Goal: Obtain resource: Download file/media

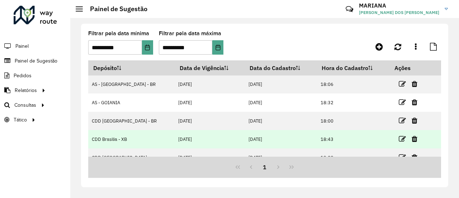
scroll to position [9, 0]
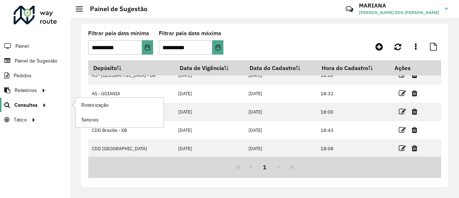
click at [44, 98] on link "Consultas" at bounding box center [24, 105] width 48 height 14
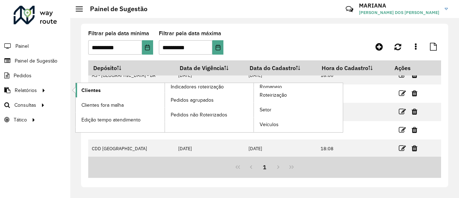
click at [88, 86] on span "Clientes" at bounding box center [90, 90] width 19 height 8
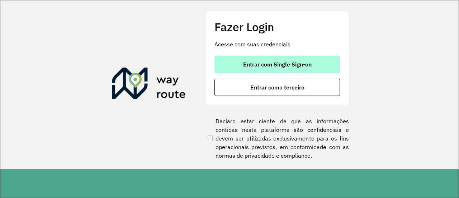
click at [253, 71] on button "Entrar com Single Sign-on" at bounding box center [277, 64] width 126 height 17
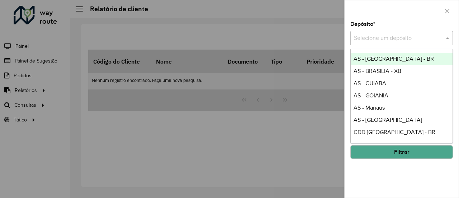
click at [410, 36] on input "text" at bounding box center [394, 38] width 81 height 9
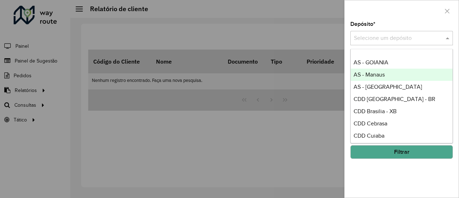
scroll to position [36, 0]
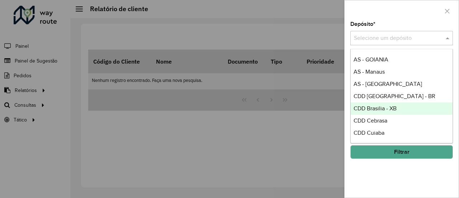
click at [390, 109] on span "CDD Brasilia - XB" at bounding box center [375, 108] width 43 height 6
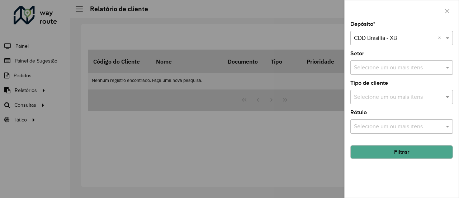
click at [405, 146] on button "Filtrar" at bounding box center [401, 152] width 103 height 14
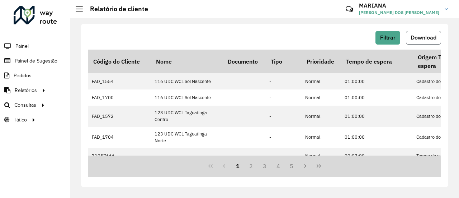
click at [428, 38] on span "Download" at bounding box center [424, 37] width 26 height 6
